Goal: Information Seeking & Learning: Learn about a topic

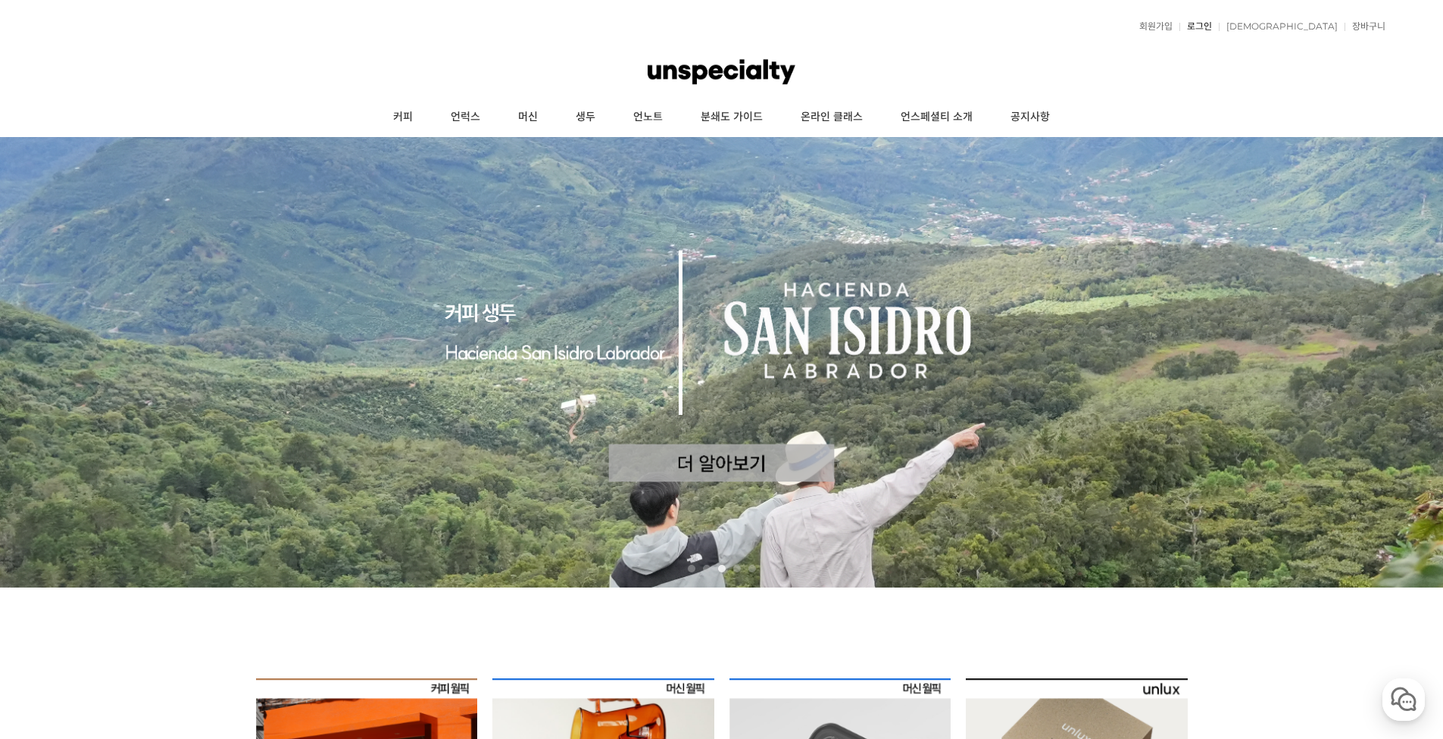
click at [1212, 27] on link "로그인" at bounding box center [1195, 26] width 33 height 9
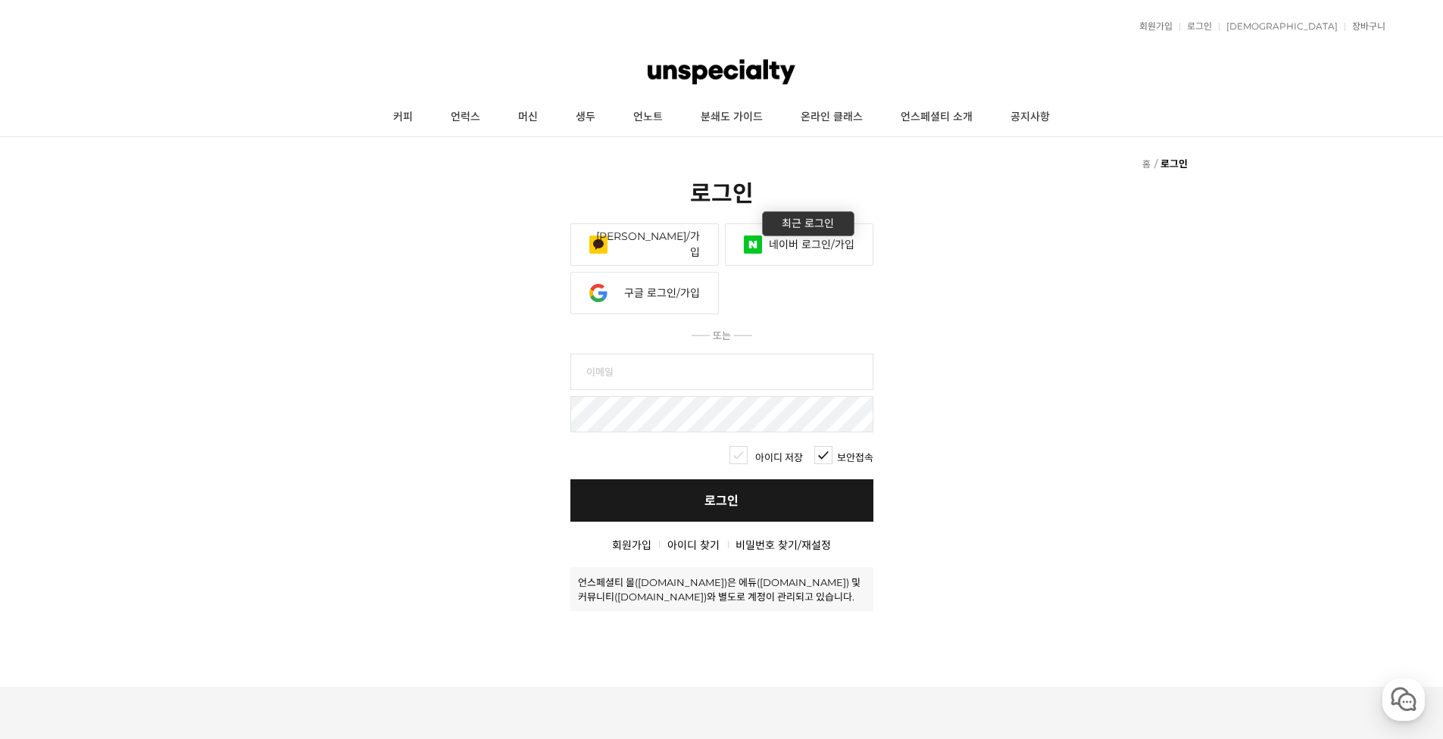
click at [801, 234] on link "네이버 로그인/가입" at bounding box center [799, 244] width 148 height 42
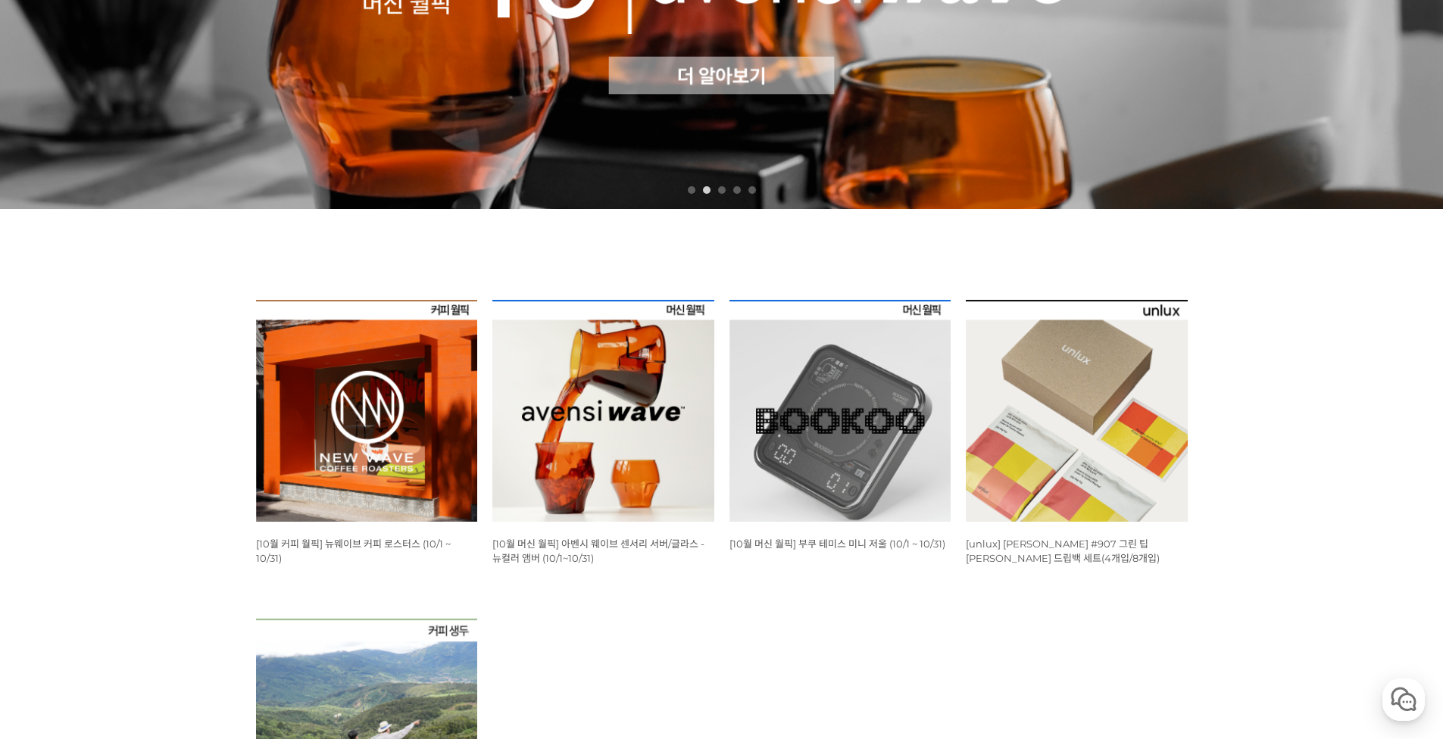
click at [292, 442] on img at bounding box center [367, 411] width 222 height 222
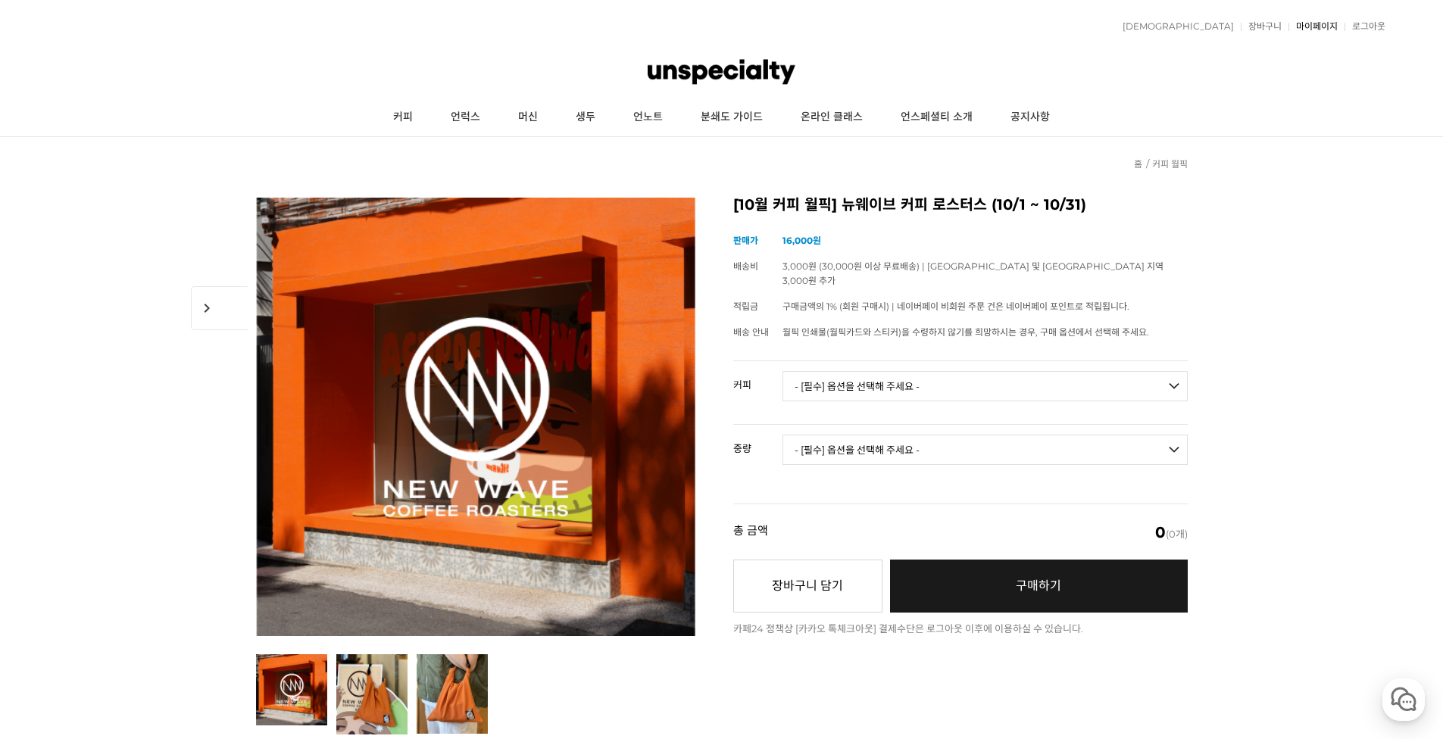
click at [1300, 27] on link "마이페이지" at bounding box center [1312, 26] width 49 height 9
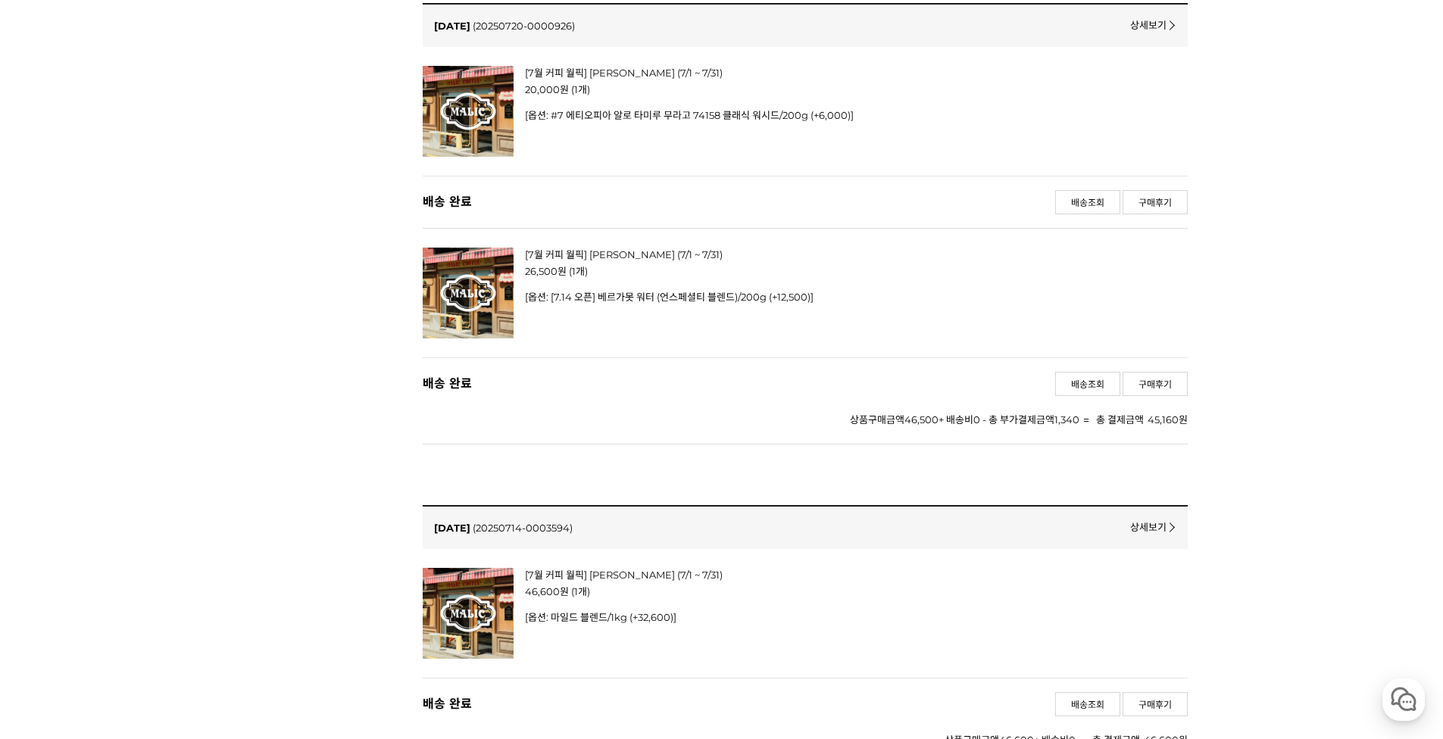
scroll to position [5377, 0]
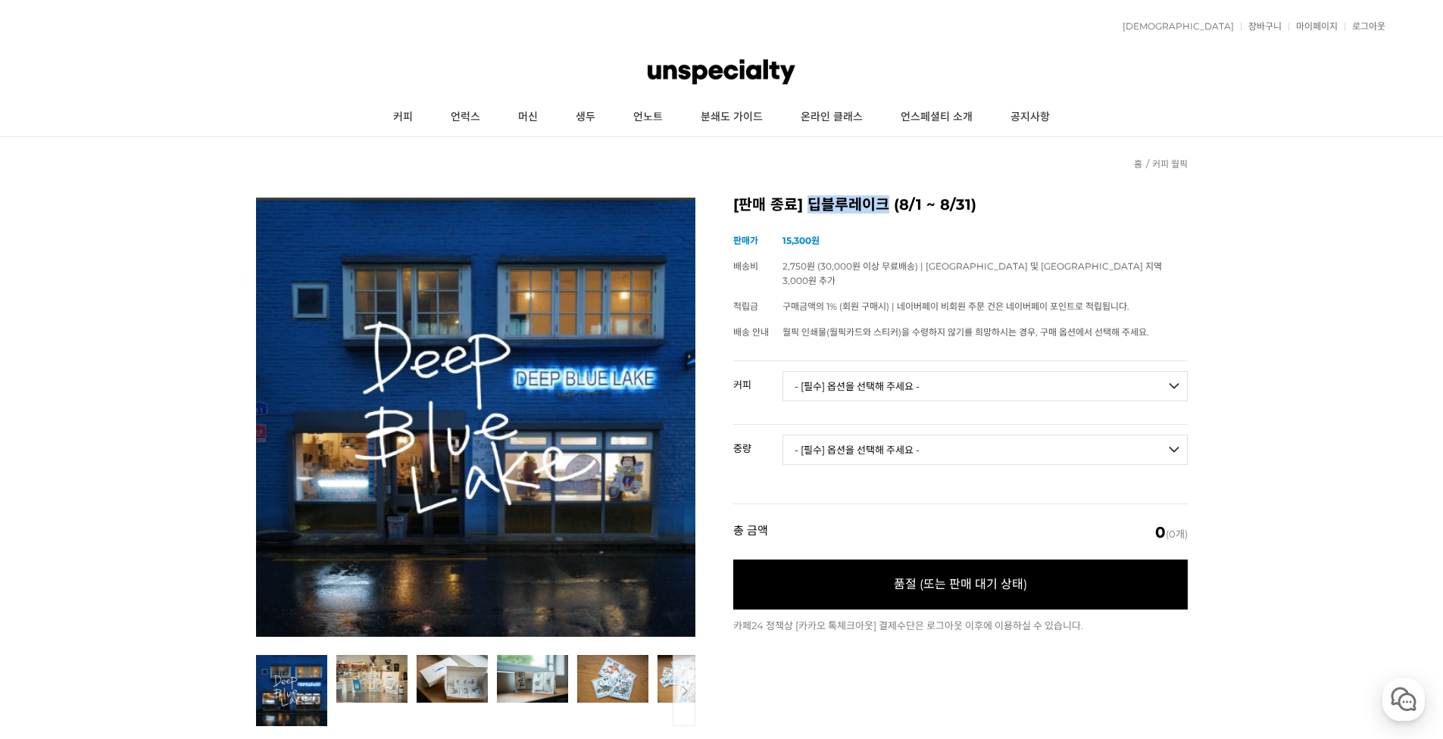
drag, startPoint x: 810, startPoint y: 202, endPoint x: 885, endPoint y: 198, distance: 75.1
click at [885, 198] on h2 "[판매 종료] 딥블루레이크 (8/1 ~ 8/31)" at bounding box center [960, 205] width 454 height 15
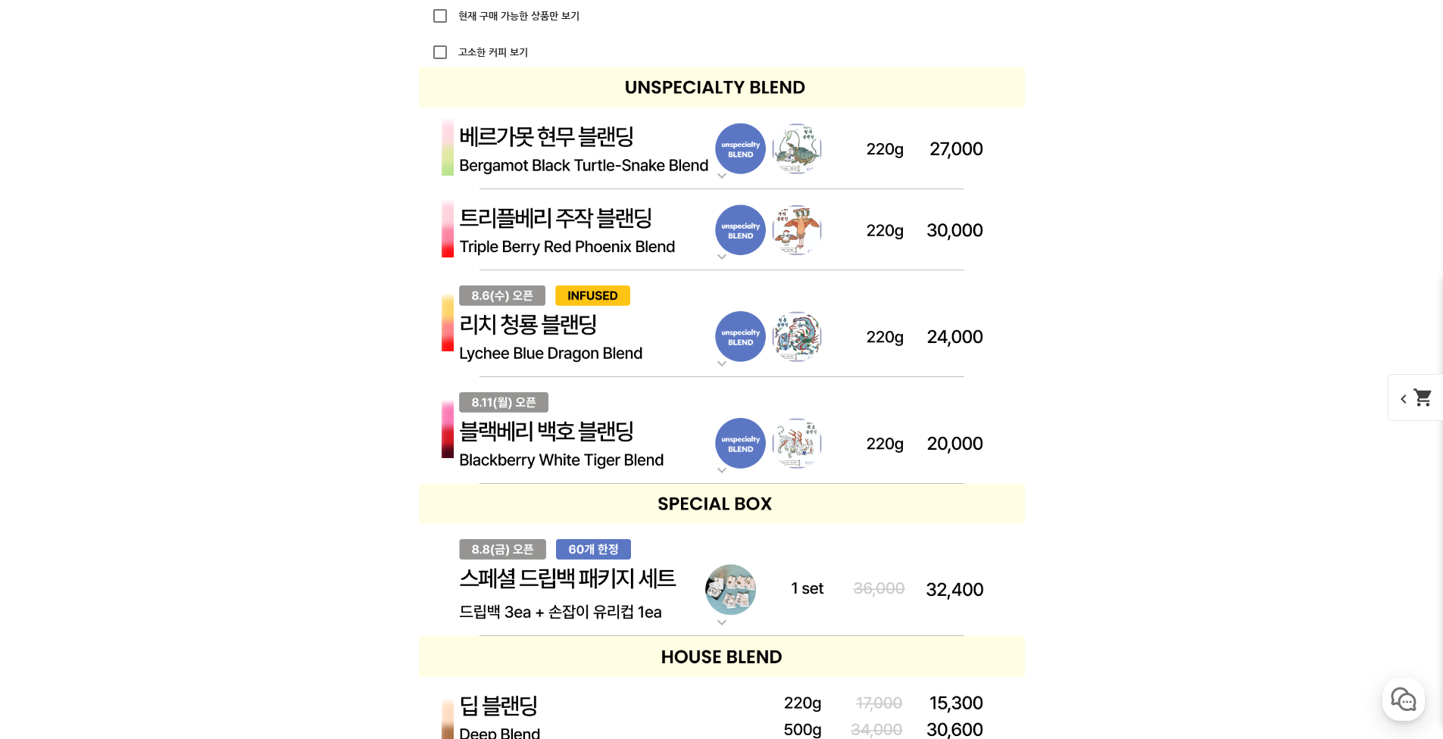
scroll to position [4620, 0]
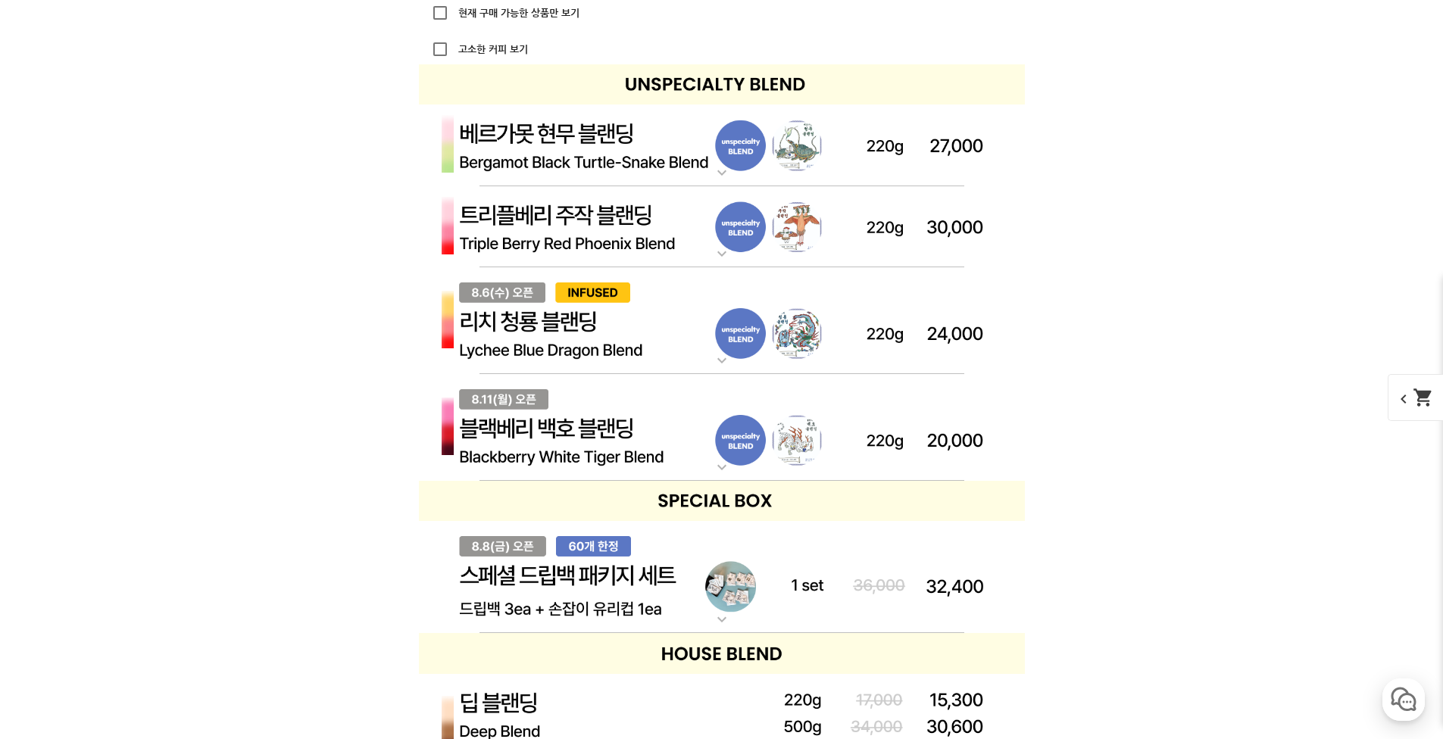
click at [727, 359] on mat-icon "expand_more" at bounding box center [722, 360] width 30 height 18
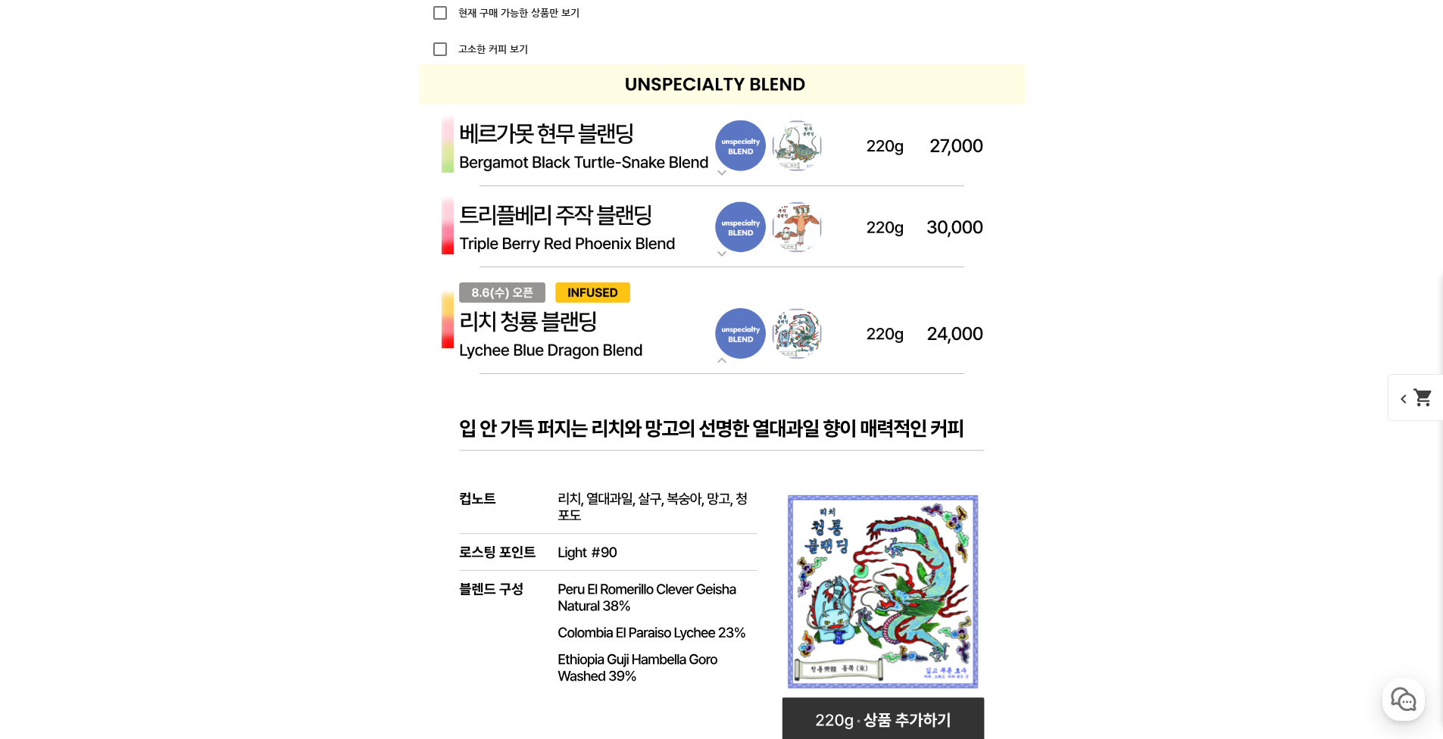
click at [727, 359] on mat-icon "expand_more" at bounding box center [722, 360] width 30 height 18
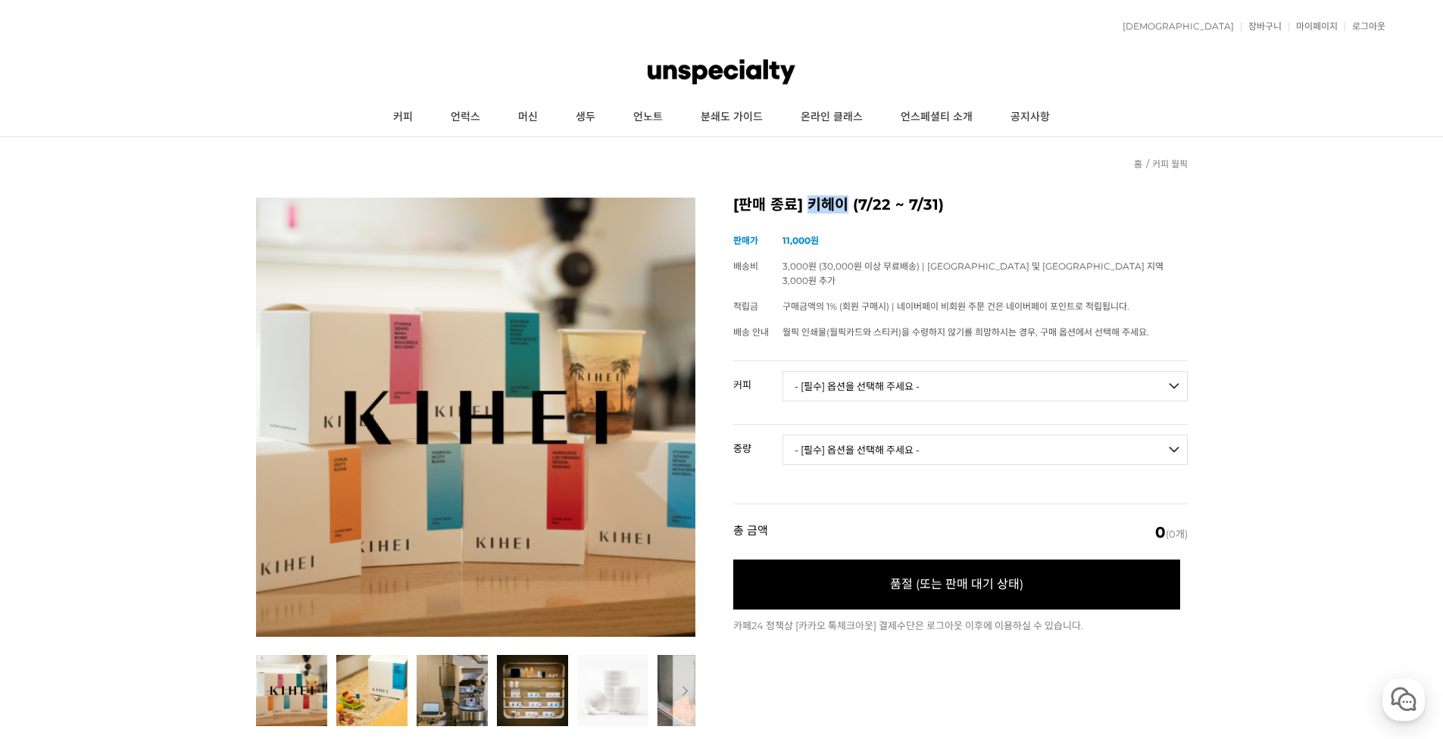
drag, startPoint x: 808, startPoint y: 205, endPoint x: 844, endPoint y: 201, distance: 35.9
click at [844, 201] on h2 "[판매 종료] 키헤이 (7/22 ~ 7/31)" at bounding box center [960, 205] width 454 height 15
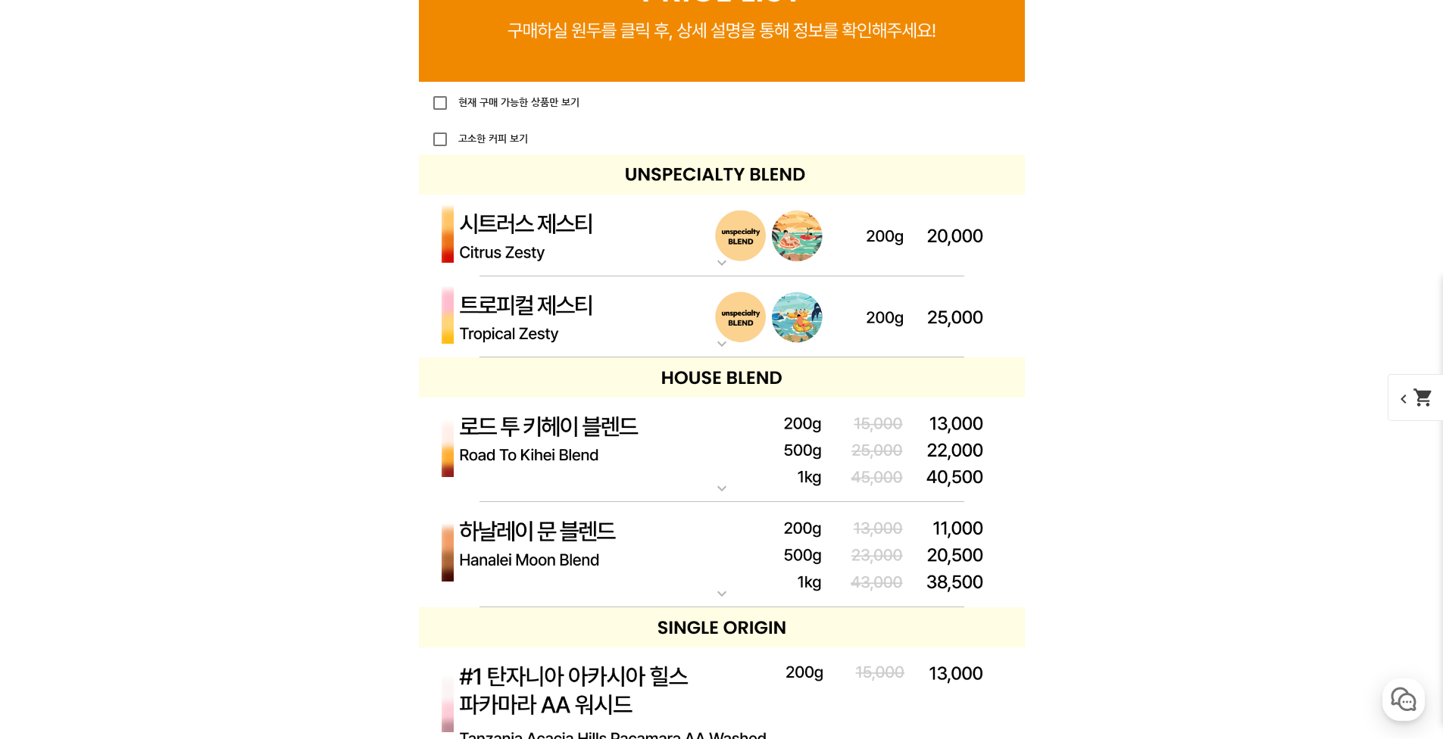
scroll to position [3711, 0]
